Goal: Task Accomplishment & Management: Use online tool/utility

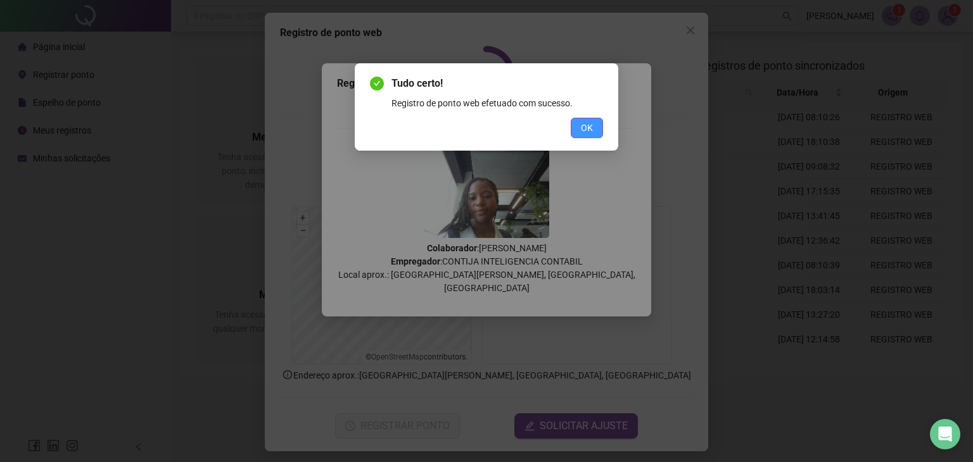
click at [584, 127] on span "OK" at bounding box center [587, 128] width 12 height 14
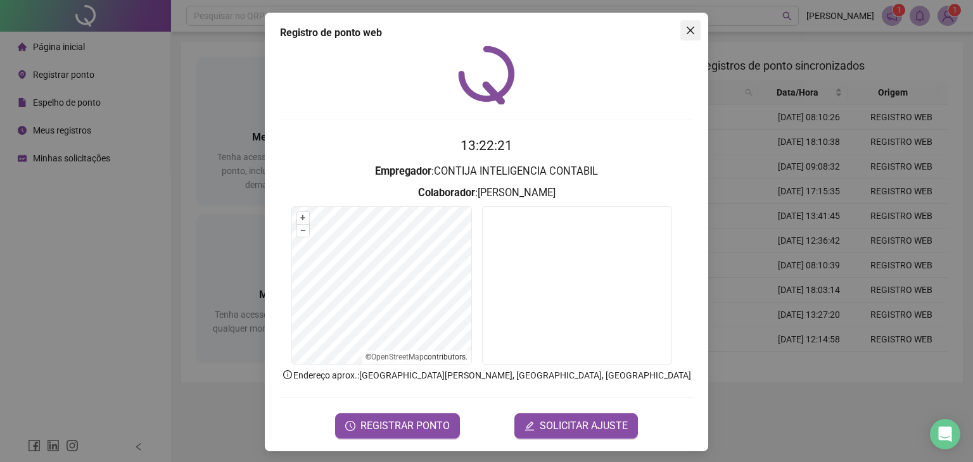
click at [687, 29] on icon "close" at bounding box center [690, 30] width 10 height 10
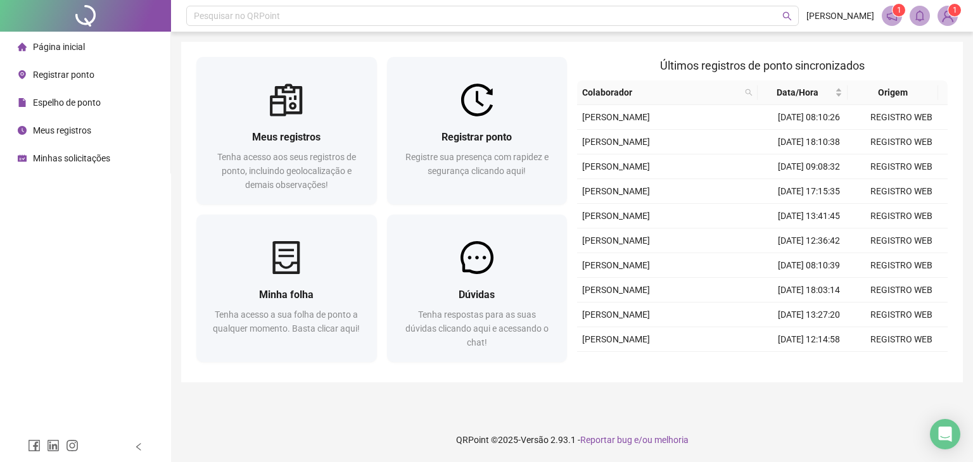
click at [92, 99] on span "Espelho de ponto" at bounding box center [67, 103] width 68 height 10
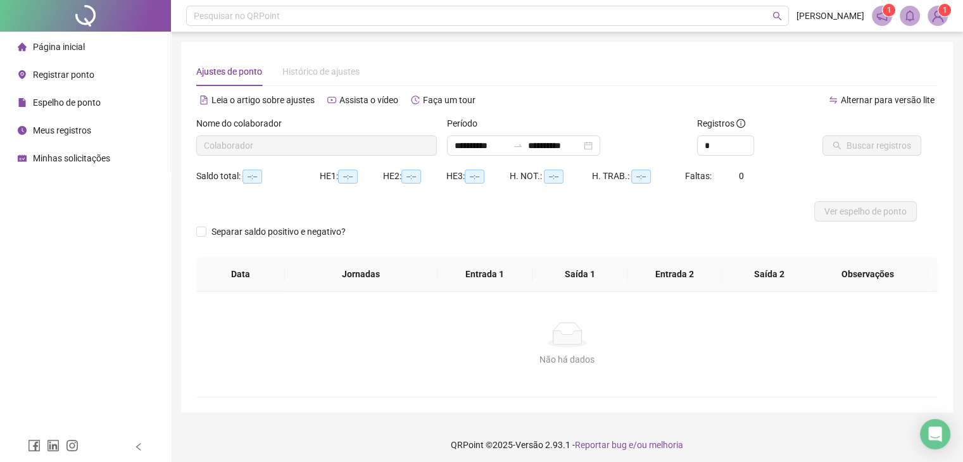
type input "**********"
click at [46, 130] on span "Meus registros" at bounding box center [62, 130] width 58 height 10
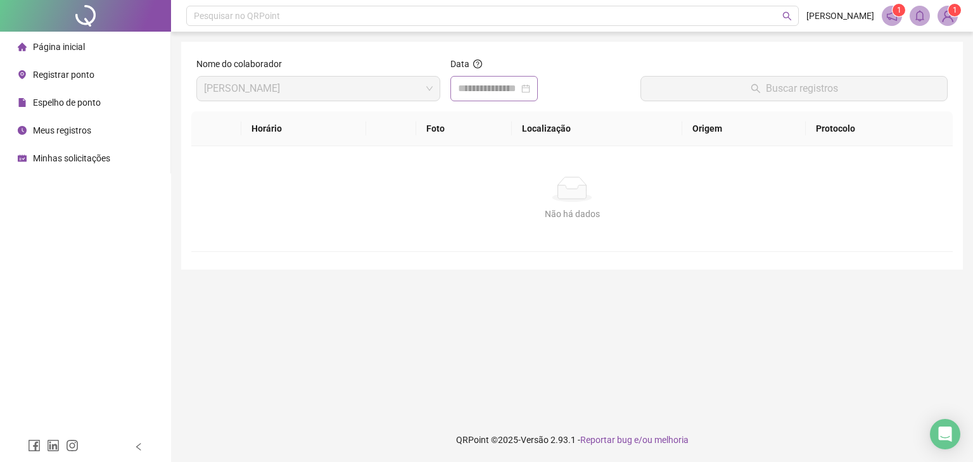
click at [489, 97] on div at bounding box center [493, 88] width 87 height 25
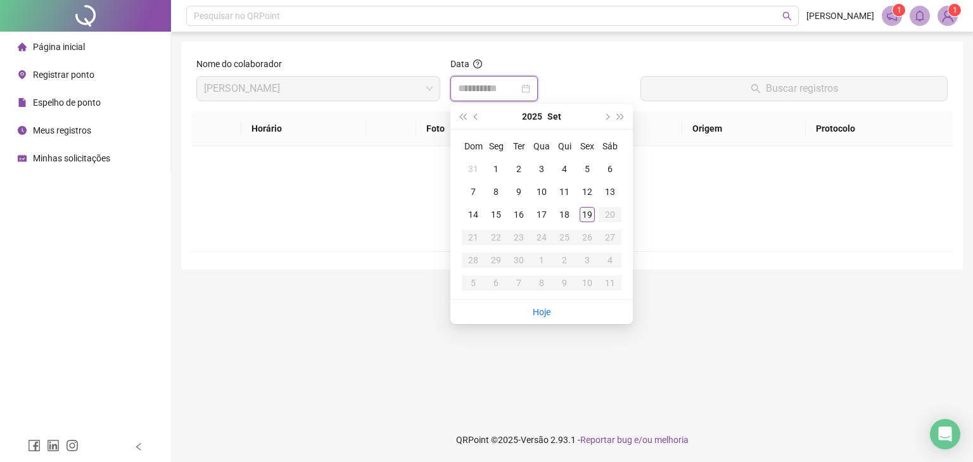
type input "**********"
click at [589, 210] on div "19" at bounding box center [587, 214] width 15 height 15
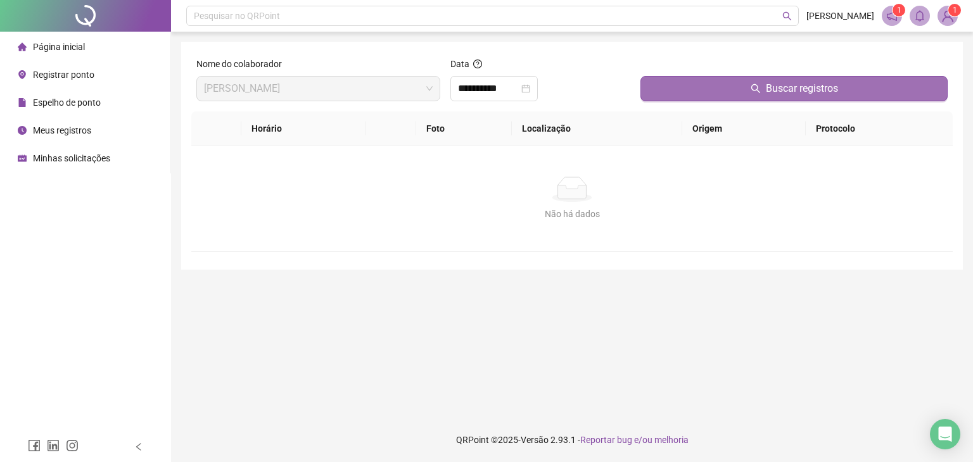
click at [746, 84] on button "Buscar registros" at bounding box center [793, 88] width 307 height 25
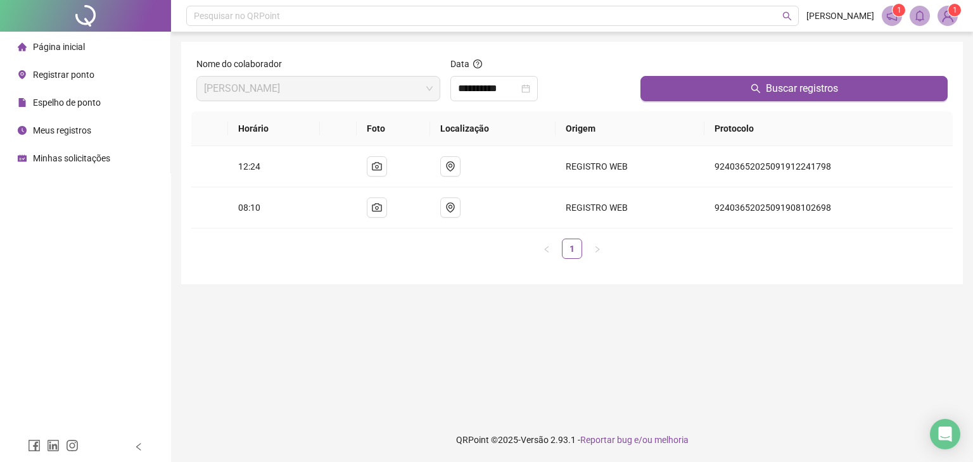
click at [66, 106] on span "Espelho de ponto" at bounding box center [67, 103] width 68 height 10
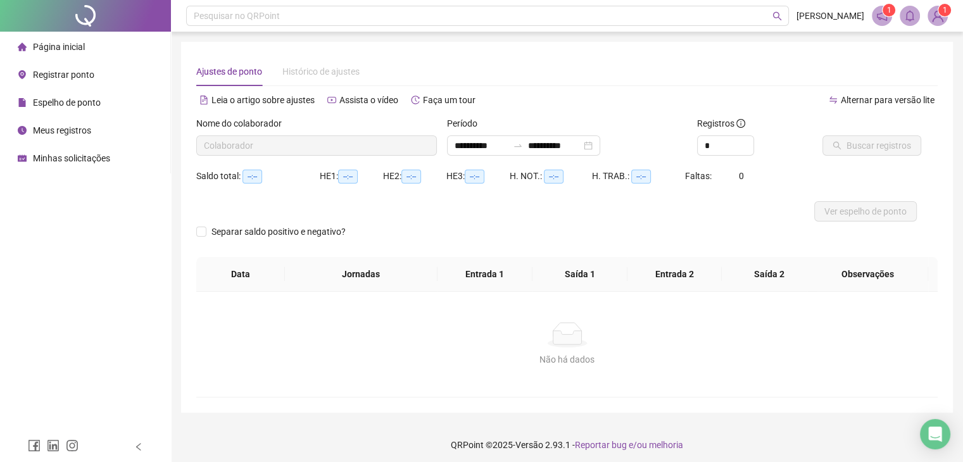
type input "**********"
click at [70, 160] on span "Minhas solicitações" at bounding box center [71, 158] width 77 height 10
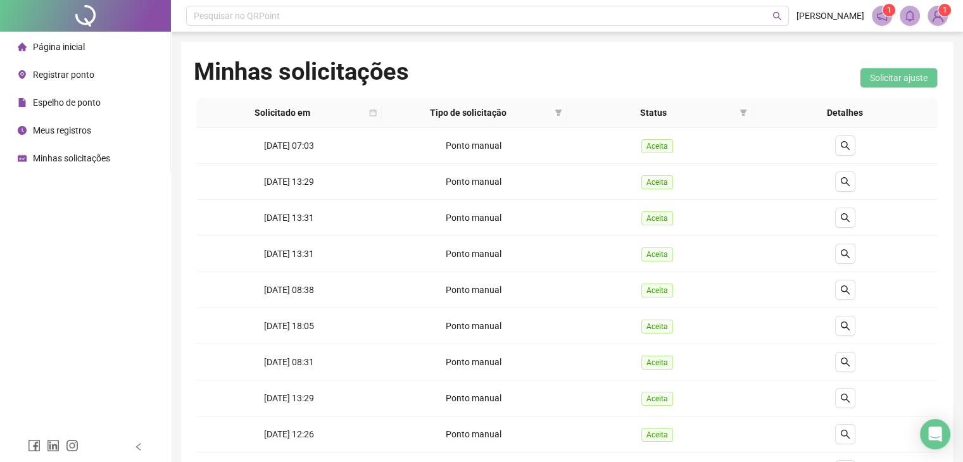
click at [59, 75] on span "Registrar ponto" at bounding box center [63, 75] width 61 height 10
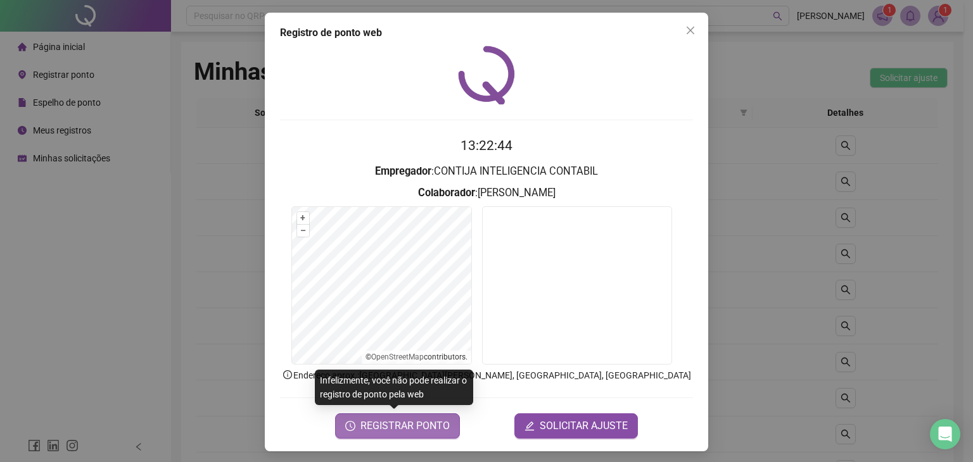
click at [388, 421] on span "REGISTRAR PONTO" at bounding box center [404, 426] width 89 height 15
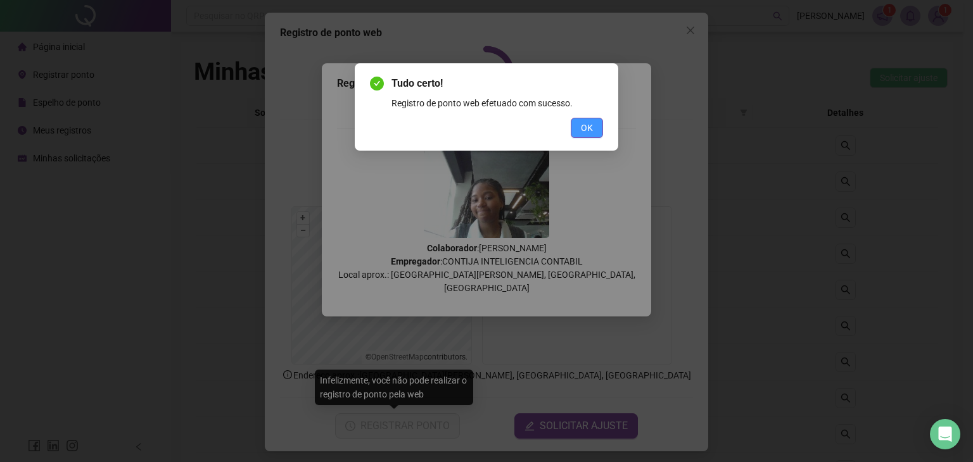
click at [588, 132] on span "OK" at bounding box center [587, 128] width 12 height 14
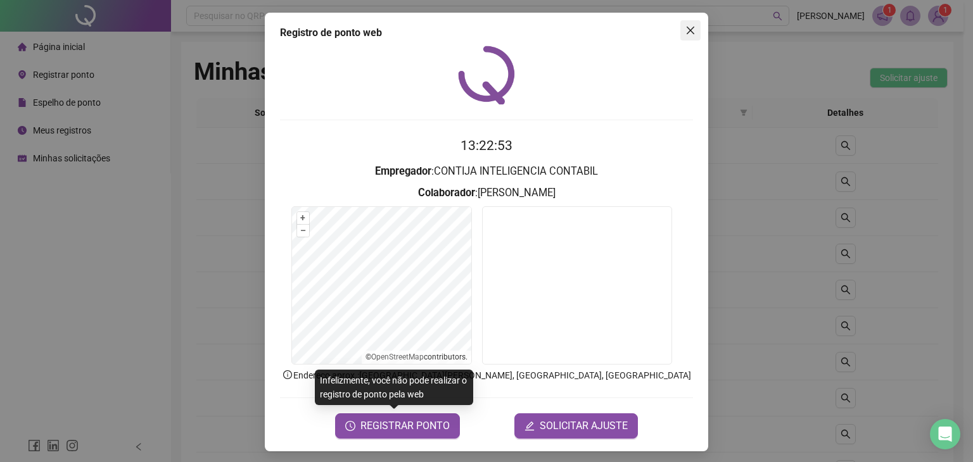
click at [682, 36] on button "Close" at bounding box center [690, 30] width 20 height 20
